Goal: Find specific page/section: Find specific page/section

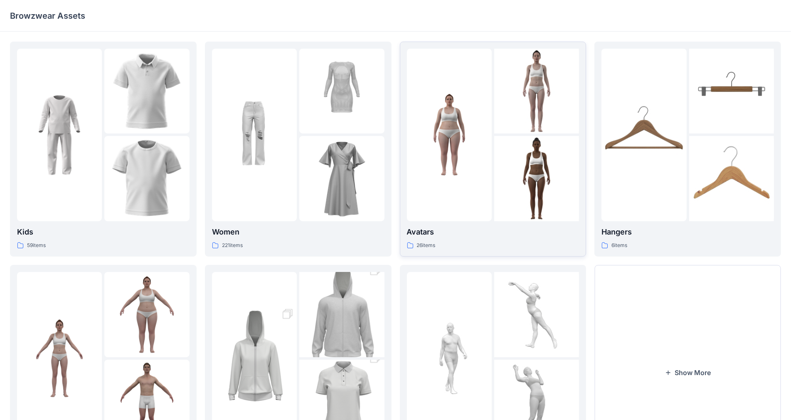
click at [456, 163] on img at bounding box center [449, 134] width 85 height 85
click at [683, 368] on button "Show More" at bounding box center [688, 372] width 187 height 215
